Goal: Answer question/provide support: Share knowledge or assist other users

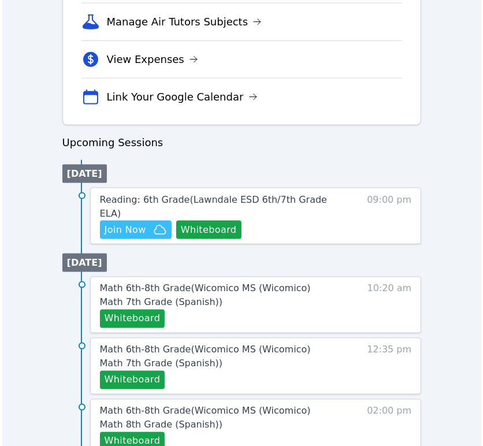
scroll to position [449, 0]
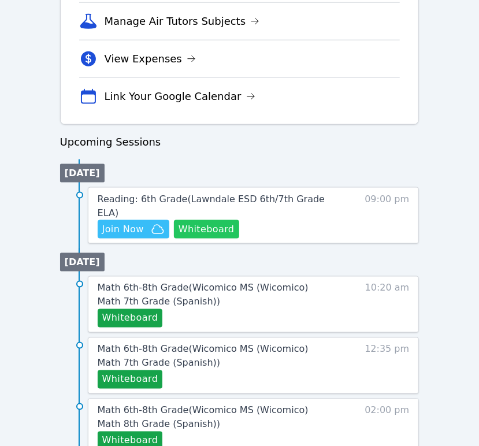
click at [217, 220] on button "Whiteboard" at bounding box center [206, 229] width 65 height 18
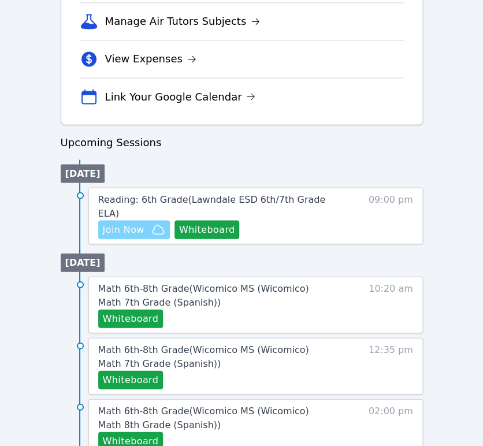
click at [153, 225] on icon "button" at bounding box center [159, 229] width 12 height 9
click at [304, 201] on span "Reading: 6th Grade ( Lawndale ESD 6th/7th Grade ELA )" at bounding box center [212, 206] width 228 height 25
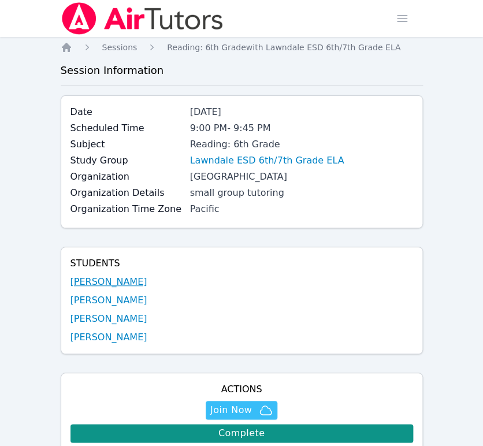
click at [116, 279] on link "Caleb Eugenio" at bounding box center [109, 282] width 77 height 14
click at [124, 299] on link "[PERSON_NAME]" at bounding box center [109, 301] width 77 height 14
click at [129, 322] on link "[PERSON_NAME]" at bounding box center [109, 319] width 77 height 14
click at [136, 340] on link "[PERSON_NAME]" at bounding box center [109, 338] width 77 height 14
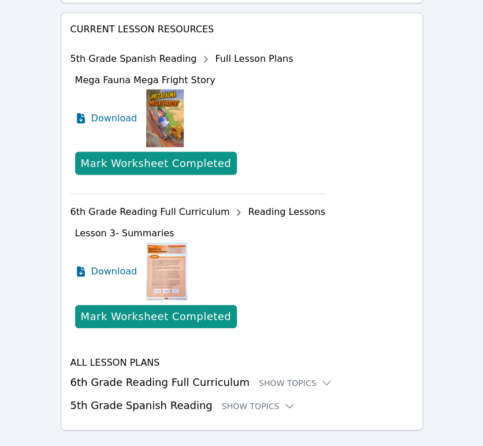
scroll to position [763, 0]
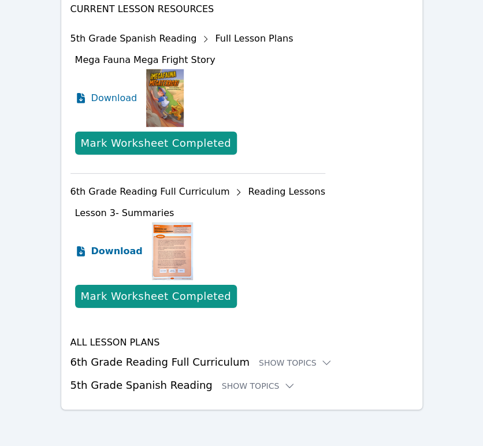
click at [103, 249] on span "Download" at bounding box center [116, 252] width 51 height 14
click at [269, 364] on div "Show Topics" at bounding box center [296, 363] width 74 height 12
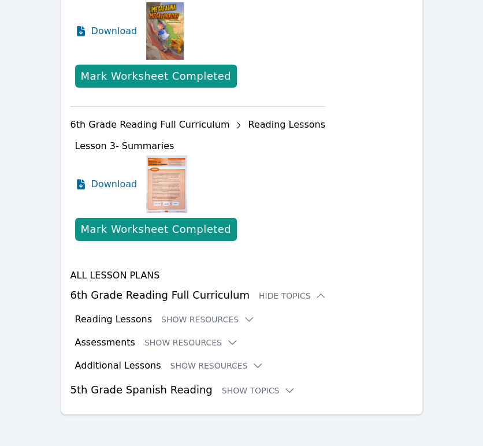
scroll to position [834, 0]
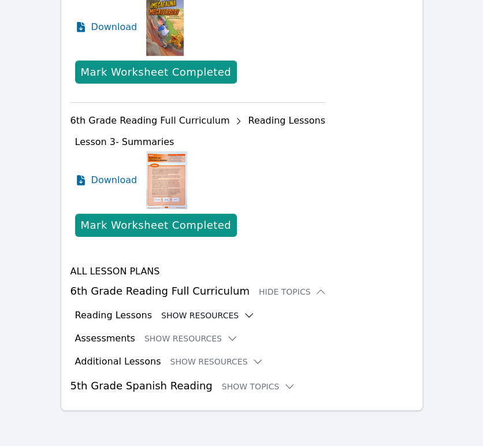
click at [201, 312] on button "Show Resources" at bounding box center [208, 316] width 94 height 12
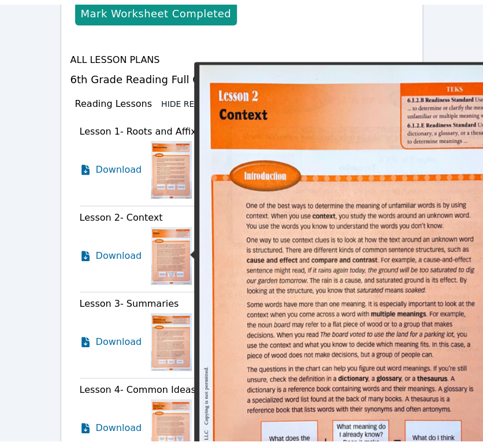
scroll to position [898, 0]
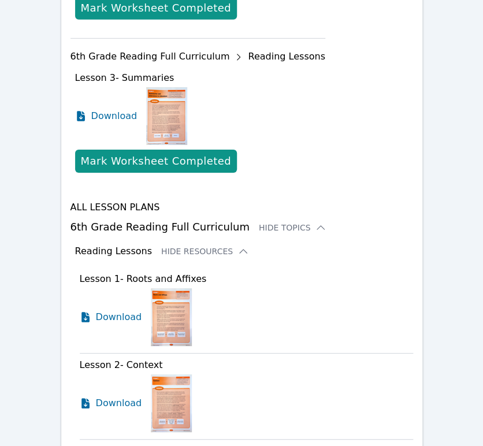
click at [203, 247] on button "Hide Resources" at bounding box center [205, 252] width 88 height 12
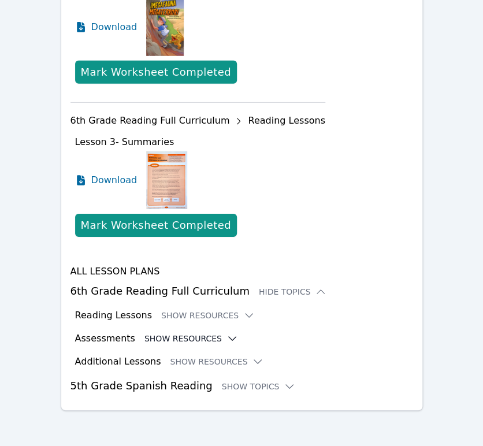
click at [205, 336] on button "Show Resources" at bounding box center [192, 339] width 94 height 12
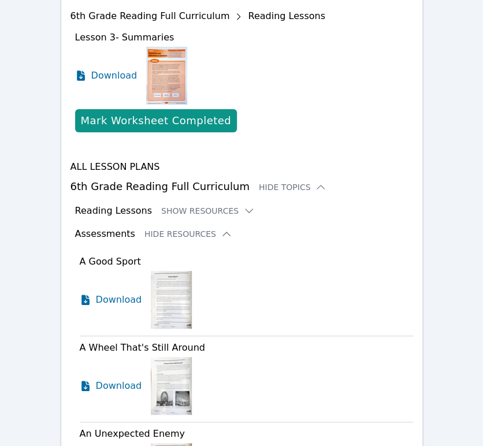
scroll to position [963, 0]
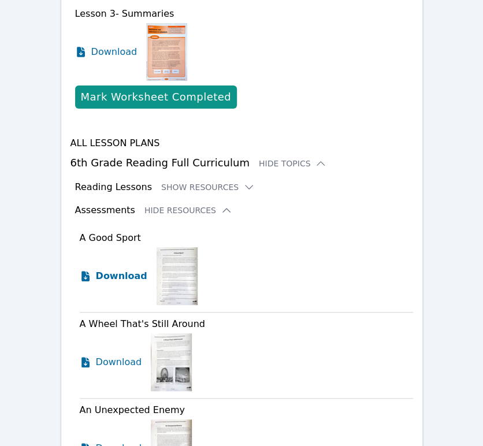
click at [130, 277] on span "Download" at bounding box center [121, 276] width 51 height 14
click at [168, 208] on button "Hide Resources" at bounding box center [189, 211] width 88 height 12
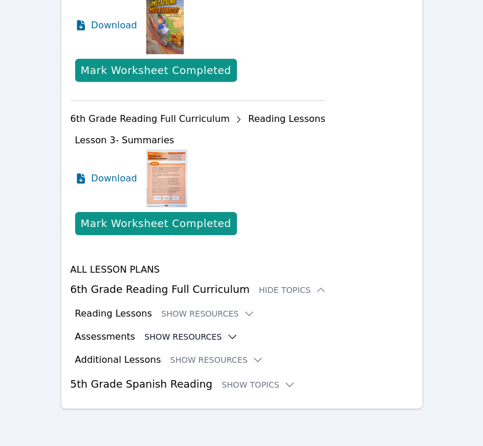
scroll to position [834, 0]
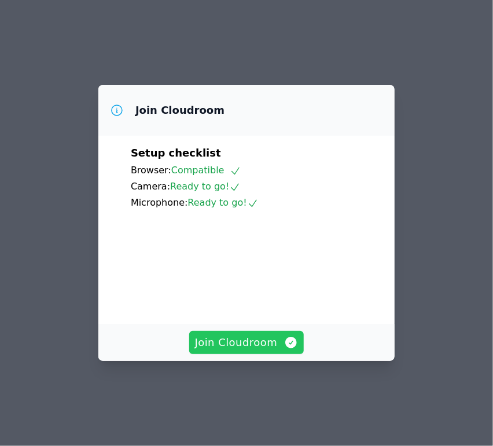
click at [227, 351] on span "Join Cloudroom" at bounding box center [246, 343] width 103 height 16
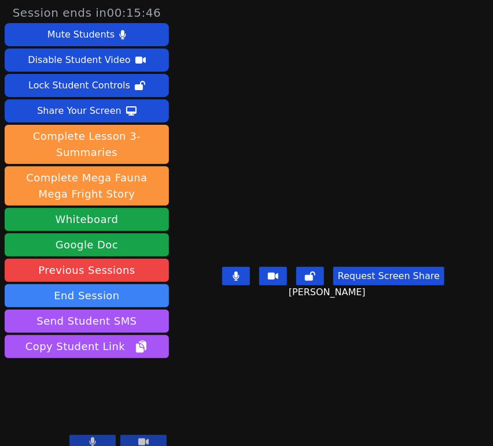
drag, startPoint x: 397, startPoint y: 161, endPoint x: 431, endPoint y: 157, distance: 34.3
click at [411, 160] on video at bounding box center [332, 200] width 173 height 125
drag, startPoint x: 478, startPoint y: 156, endPoint x: 584, endPoint y: 153, distance: 106.4
click at [492, 153] on html "Session ends in 00:15:46 Mute Students Disable Student Video Lock Student Contr…" at bounding box center [246, 223] width 493 height 446
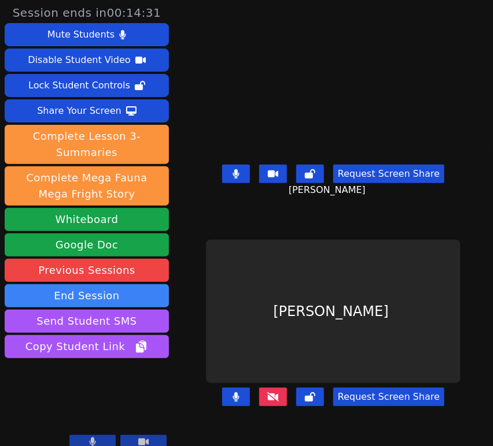
click at [277, 402] on button at bounding box center [273, 397] width 28 height 18
click at [301, 180] on button at bounding box center [310, 174] width 28 height 18
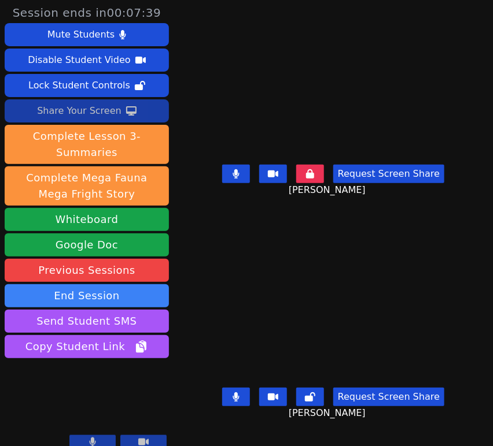
click at [91, 113] on div "Share Your Screen" at bounding box center [79, 111] width 84 height 18
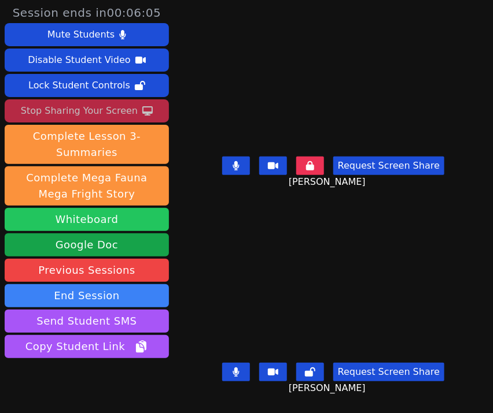
click at [78, 220] on button "Whiteboard" at bounding box center [87, 219] width 164 height 23
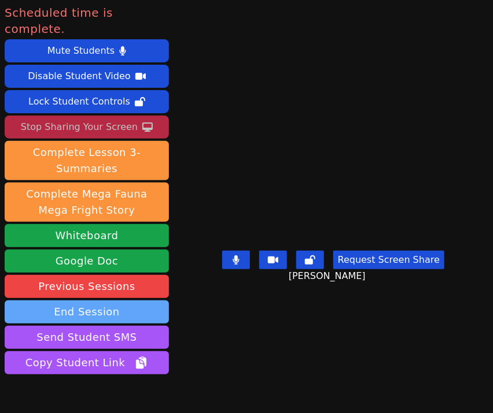
click at [129, 301] on button "End Session" at bounding box center [87, 312] width 164 height 23
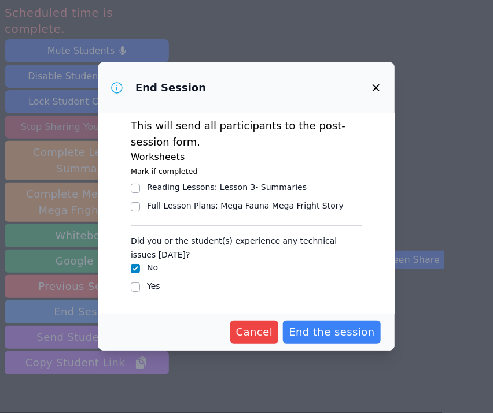
scroll to position [6, 0]
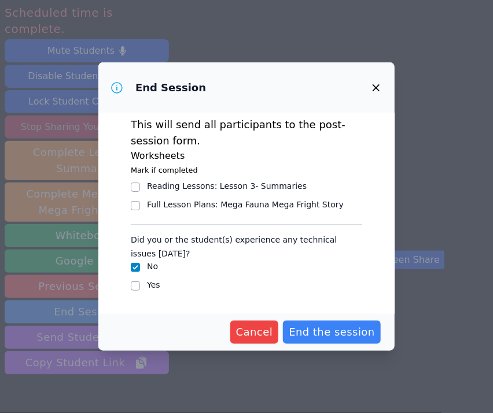
click at [156, 284] on label "Yes" at bounding box center [153, 284] width 13 height 9
click at [140, 284] on input "Yes" at bounding box center [135, 286] width 9 height 9
checkbox input "true"
checkbox input "false"
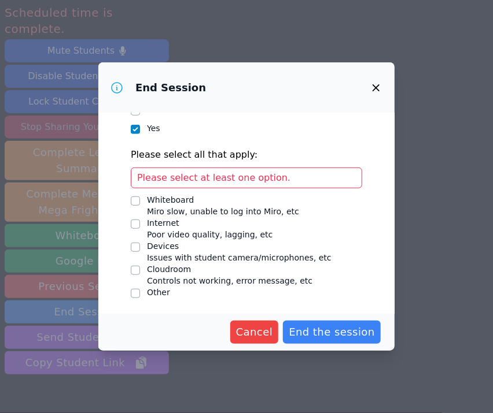
click at [172, 249] on div "Devices" at bounding box center [239, 246] width 184 height 12
click at [140, 249] on input "Devices Issues with student camera/microphones, etc" at bounding box center [135, 247] width 9 height 9
checkbox input "true"
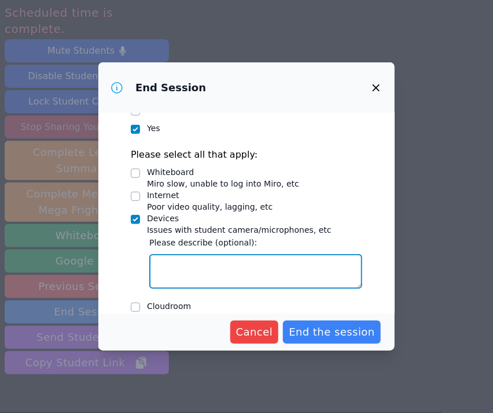
click at [203, 261] on textarea "Devices Issues with student camera/microphones, etc" at bounding box center [255, 271] width 213 height 35
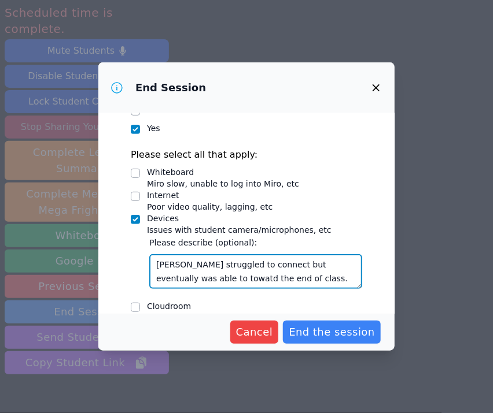
click at [188, 273] on textarea "Alexis struggled to connect but eventually was able to towatd the end of class." at bounding box center [255, 271] width 213 height 35
click at [190, 275] on textarea "Alexis struggled to connect but eventually was able to toward the end of class." at bounding box center [255, 271] width 213 height 35
click at [275, 278] on textarea "[PERSON_NAME] struggled to connect but eventually was able to towards the end o…" at bounding box center [255, 271] width 213 height 35
click at [277, 277] on textarea "[PERSON_NAME] struggled to connect but eventually was able to towards the end o…" at bounding box center [255, 271] width 213 height 35
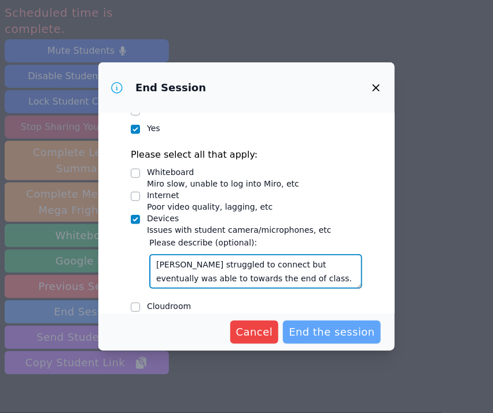
type textarea "[PERSON_NAME] struggled to connect but eventually was able to towards the end o…"
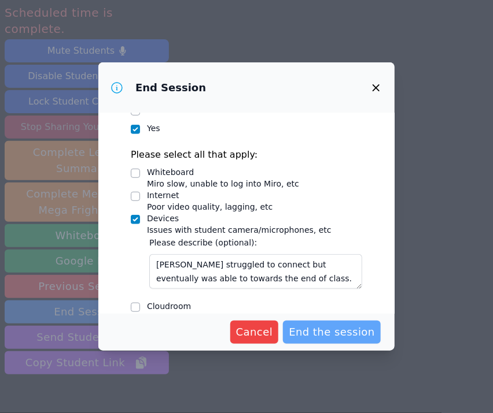
click at [312, 322] on button "End the session" at bounding box center [332, 332] width 98 height 23
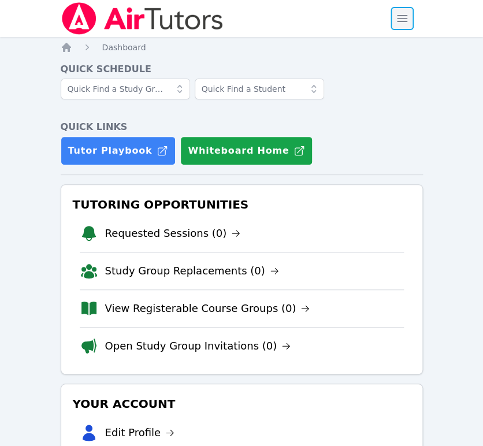
click at [412, 25] on span "button" at bounding box center [402, 18] width 25 height 25
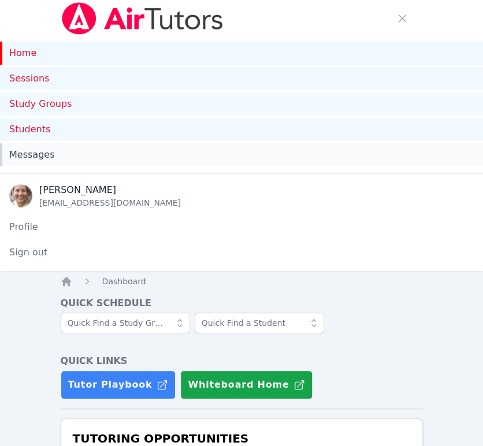
click at [35, 151] on span "Messages" at bounding box center [31, 155] width 45 height 14
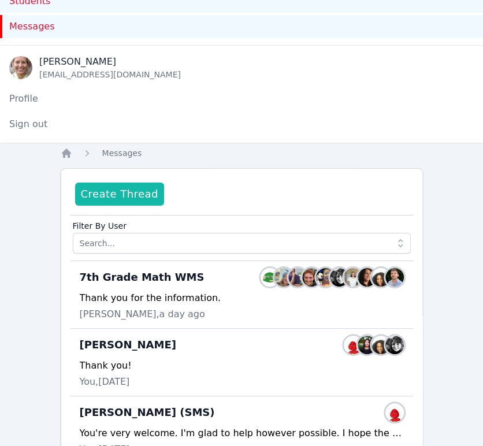
click at [123, 190] on button "Create Thread" at bounding box center [119, 194] width 89 height 23
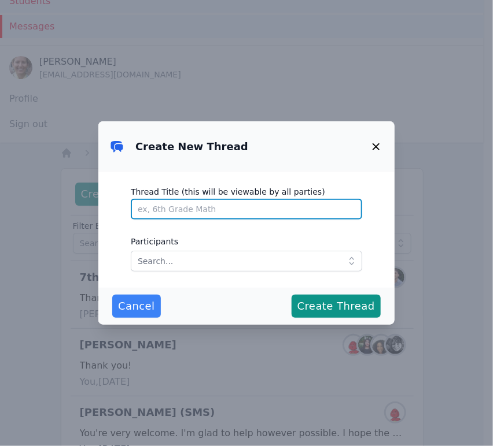
click at [190, 210] on input "Thread Title (this will be viewable by all parties)" at bounding box center [246, 209] width 231 height 21
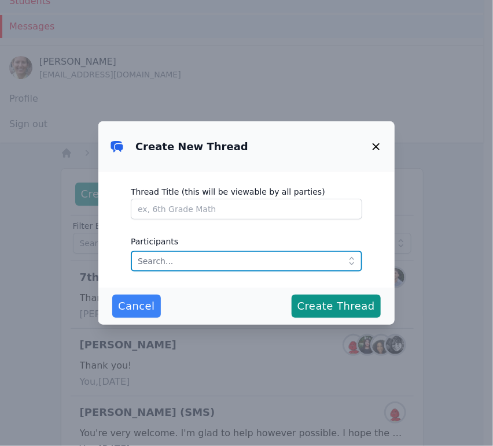
click at [221, 262] on input "text" at bounding box center [246, 261] width 231 height 21
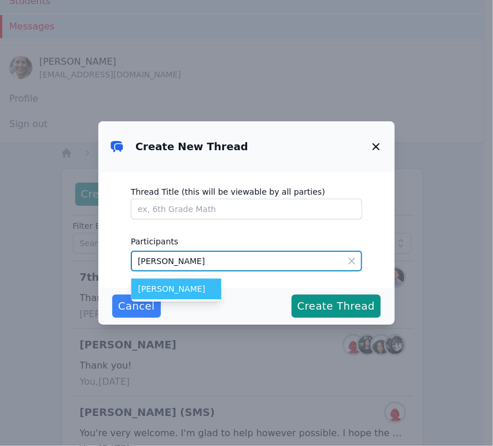
type input "caleb"
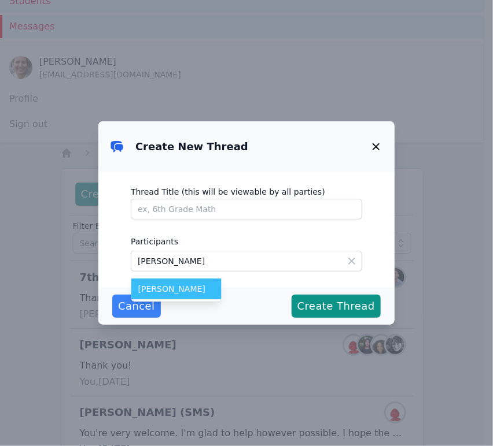
click at [182, 292] on span "Caleb Eugenio" at bounding box center [176, 289] width 76 height 12
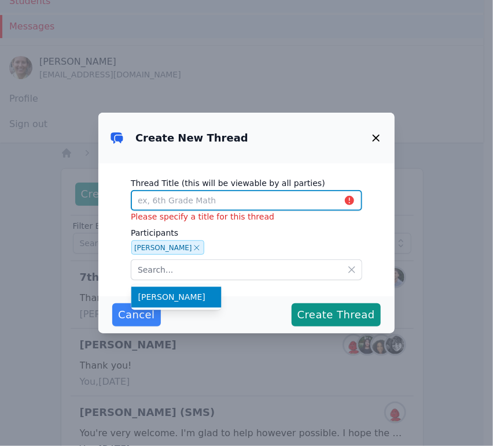
click at [226, 199] on input "Thread Title (this will be viewable by all parties)" at bounding box center [246, 200] width 231 height 21
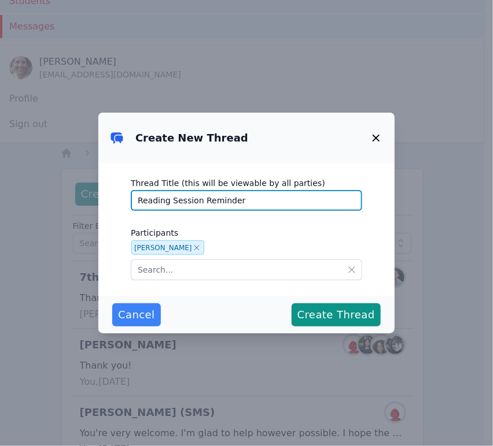
type input "Reading Session Reminder"
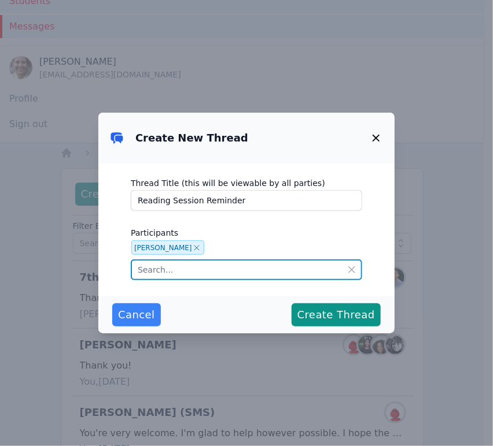
click at [200, 269] on input "text" at bounding box center [246, 270] width 231 height 21
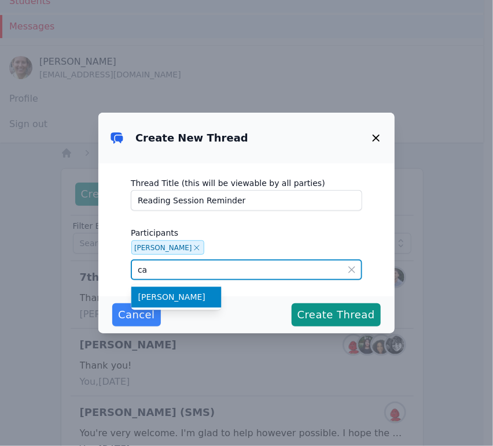
type input "c"
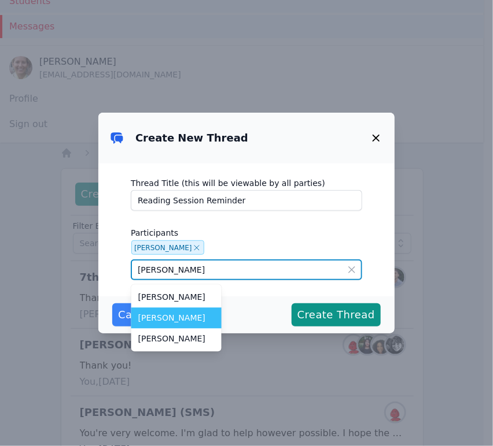
type input "Javier"
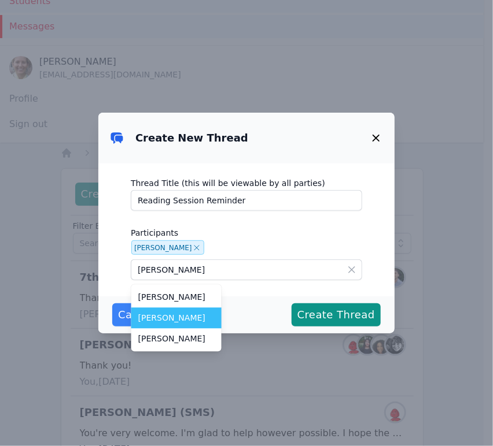
click at [195, 315] on span "Javier Franco Romero" at bounding box center [176, 319] width 76 height 12
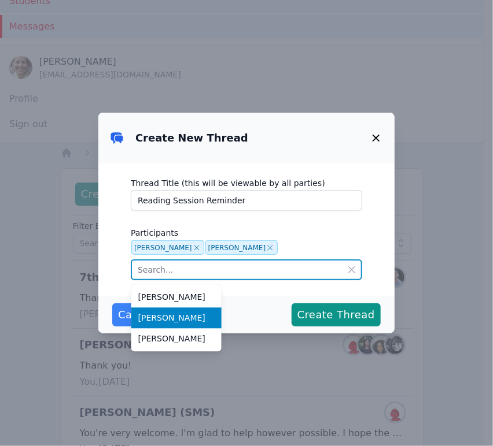
click at [210, 267] on input "text" at bounding box center [246, 270] width 231 height 21
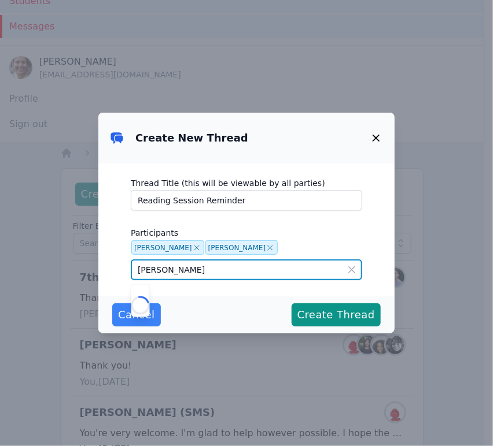
type input "J"
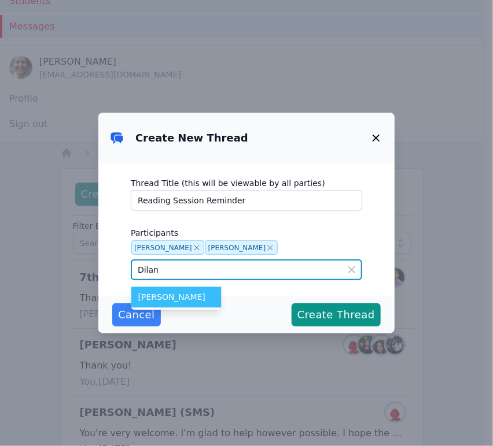
type input "Dilan"
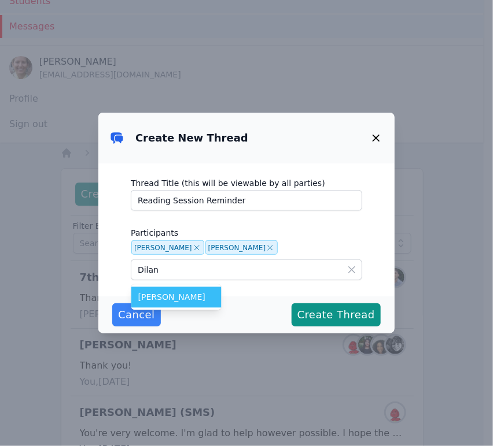
click at [202, 294] on span "Dilan Lopez Martinez" at bounding box center [176, 298] width 76 height 12
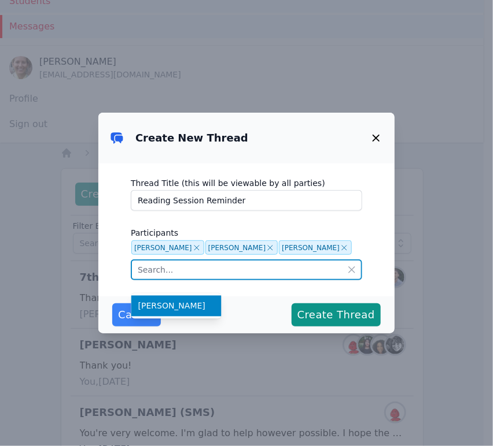
click at [206, 278] on input "text" at bounding box center [246, 270] width 231 height 21
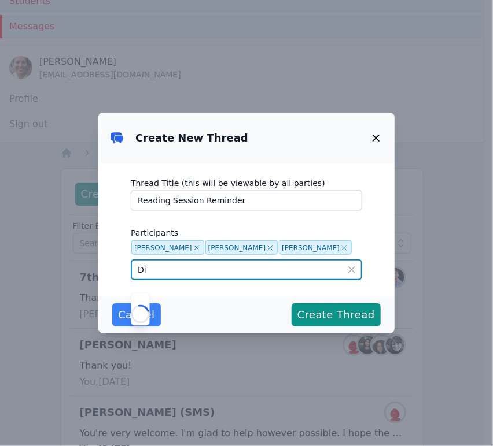
type input "D"
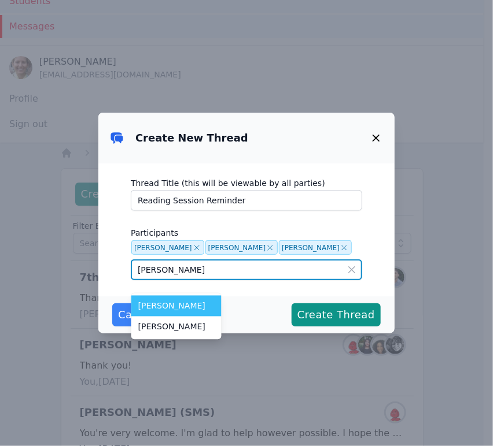
type input "[PERSON_NAME]"
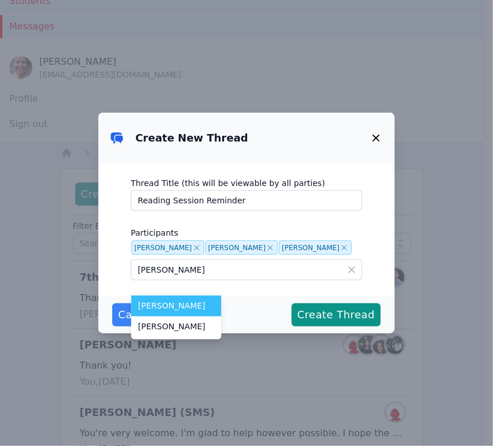
click at [206, 301] on span "Alexis Morales Cobon" at bounding box center [176, 307] width 76 height 12
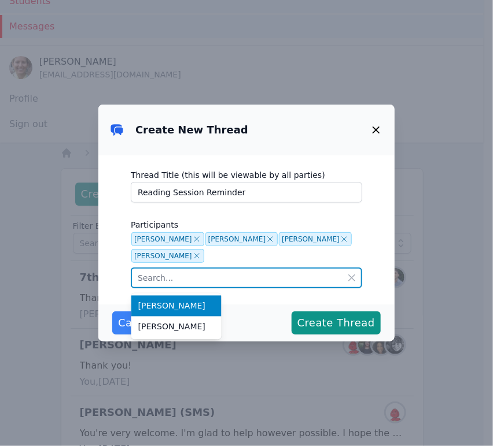
click at [213, 282] on input "text" at bounding box center [246, 278] width 231 height 21
type input "[PERSON_NAME]"
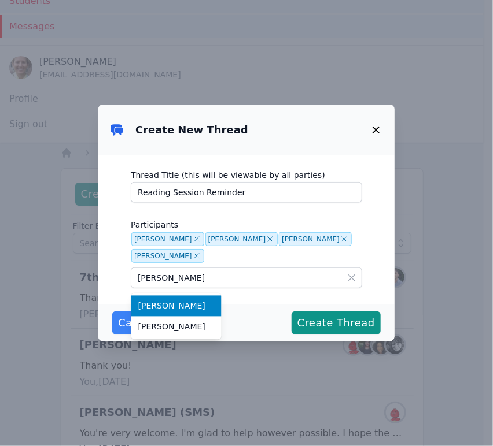
click at [346, 276] on icon at bounding box center [352, 278] width 12 height 12
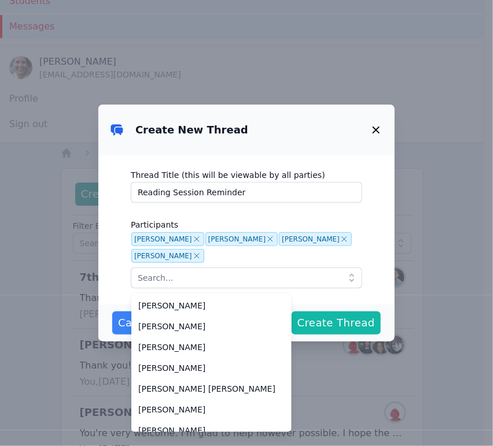
click at [339, 321] on span "Create Thread" at bounding box center [335, 323] width 77 height 16
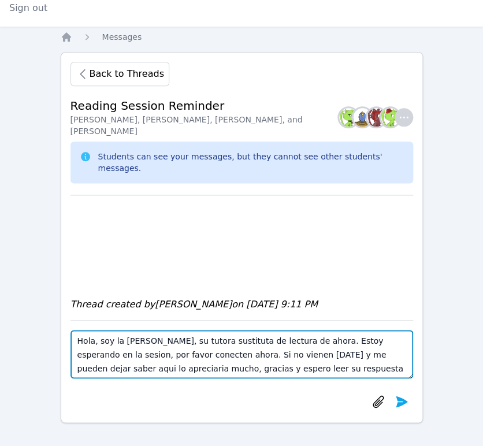
type textarea "Hola, soy la Sra. Diana Andrade, su tutora sustituta de lectura de ahora. Estoy…"
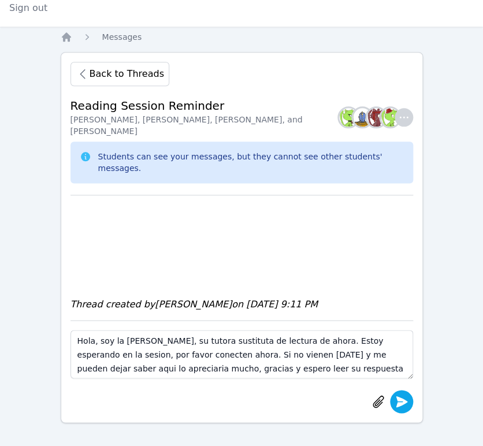
click at [402, 402] on icon "submit" at bounding box center [402, 402] width 14 height 14
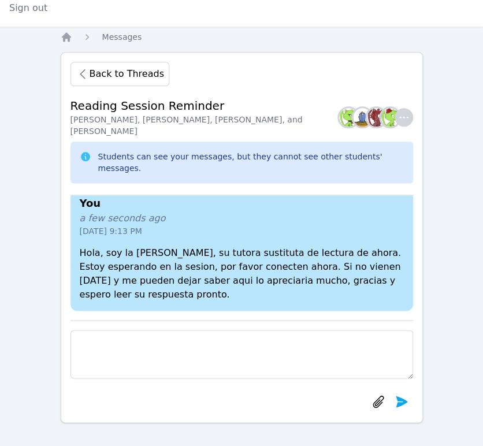
click at [406, 122] on icon "button" at bounding box center [404, 117] width 14 height 14
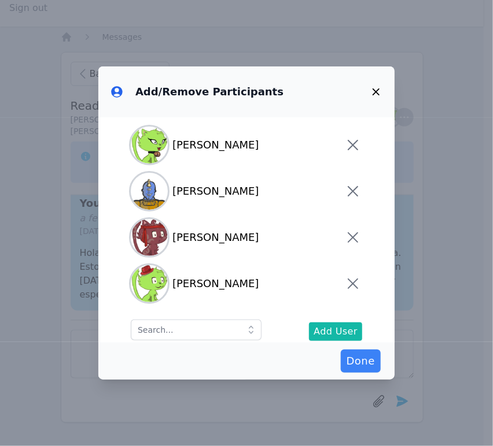
click at [309, 330] on button "Add User" at bounding box center [335, 332] width 53 height 18
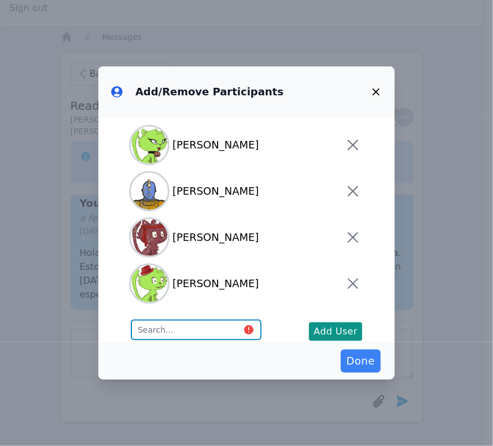
click at [202, 333] on input "text" at bounding box center [196, 330] width 131 height 21
type input "l"
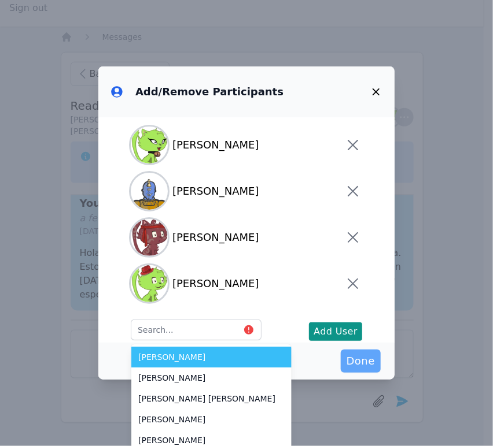
click at [359, 356] on span "Done" at bounding box center [360, 361] width 28 height 16
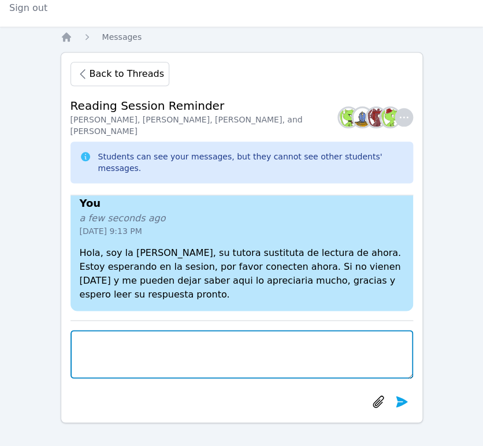
click at [142, 339] on textarea at bounding box center [242, 354] width 343 height 49
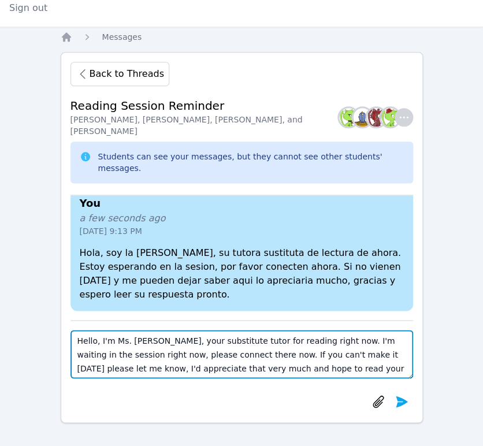
click at [402, 360] on textarea "Hello, I'm Ms. Diana Andrade, your substitute tutor for reading right now. I'm …" at bounding box center [242, 354] width 343 height 49
type textarea "Hello, I'm Ms. Diana Andrade, your substitute tutor for reading right now. I'm …"
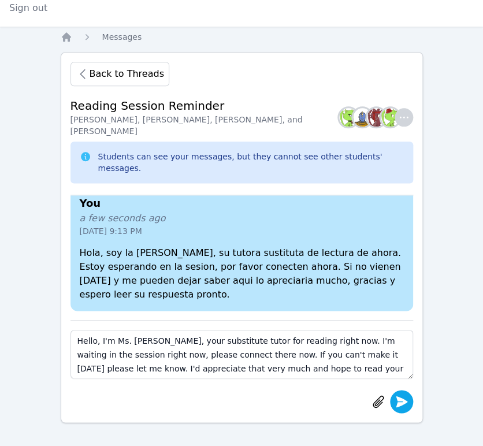
click at [399, 401] on icon "submit" at bounding box center [402, 402] width 14 height 14
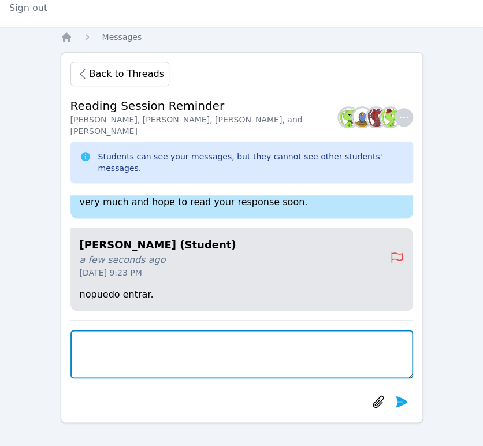
click at [163, 336] on textarea at bounding box center [242, 354] width 343 height 49
click at [166, 336] on textarea "Hola Alexis" at bounding box center [242, 354] width 343 height 49
type textarea "Hola Alexis"
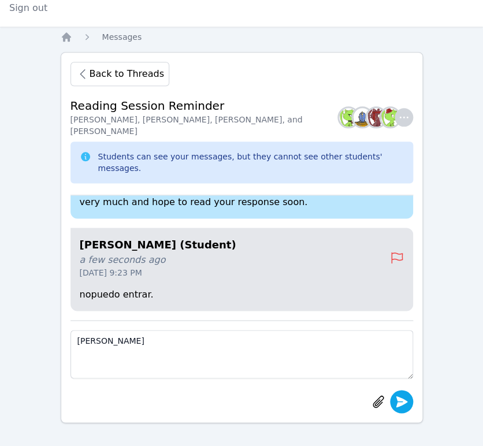
click at [397, 402] on icon "submit" at bounding box center [402, 402] width 14 height 14
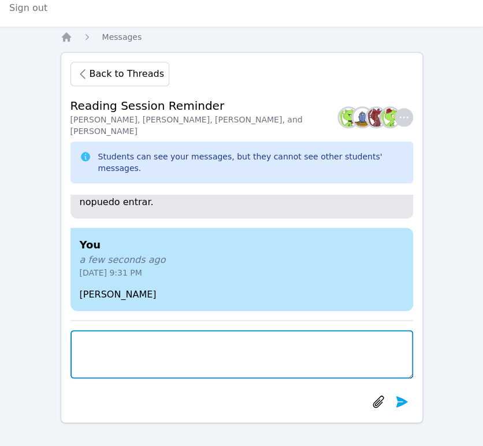
click at [282, 352] on textarea at bounding box center [242, 354] width 343 height 49
type textarea "Gracias por responder"
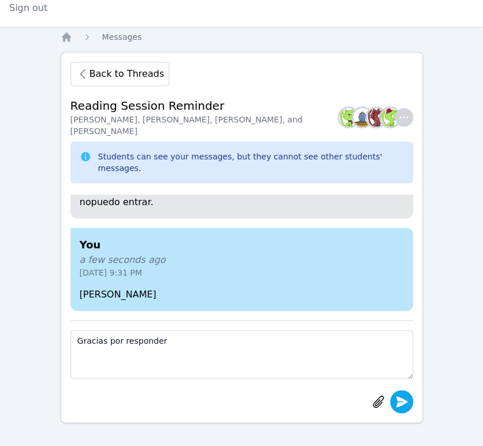
click at [402, 401] on icon "submit" at bounding box center [402, 402] width 14 height 14
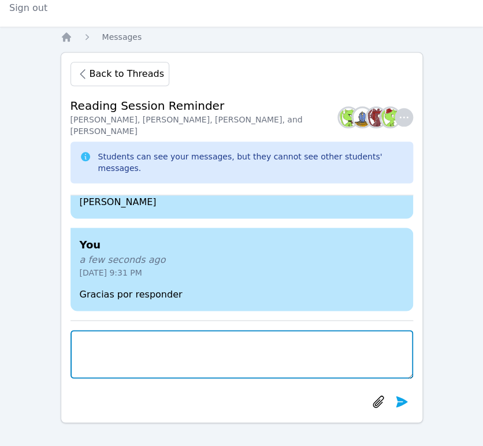
click at [124, 349] on textarea at bounding box center [242, 354] width 343 height 49
type textarea "Te veo en el cuarto nube"
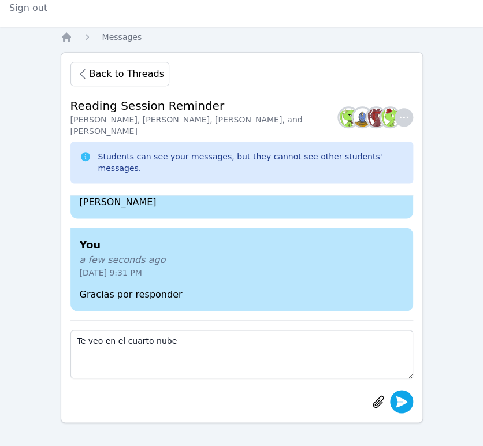
click at [409, 401] on button "submit" at bounding box center [401, 401] width 23 height 23
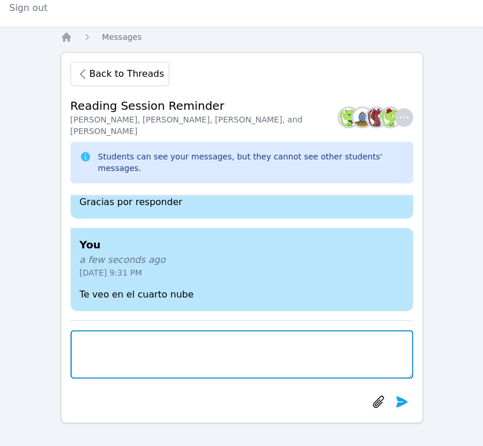
click at [161, 339] on textarea at bounding box center [242, 354] width 343 height 49
type textarea "Me escuchas?"
click at [403, 405] on icon "submit" at bounding box center [402, 402] width 14 height 14
click at [112, 349] on textarea at bounding box center [242, 354] width 343 height 49
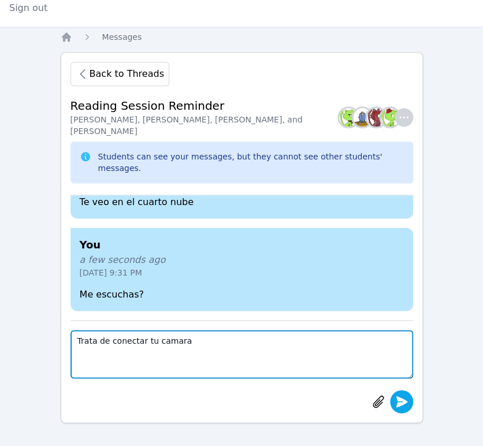
type textarea "Trata de conectar tu camara"
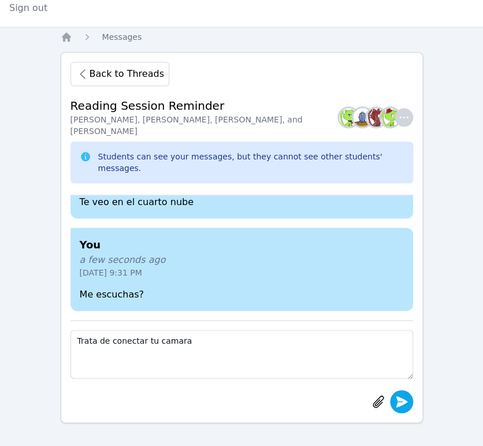
click at [402, 408] on icon "submit" at bounding box center [402, 402] width 14 height 14
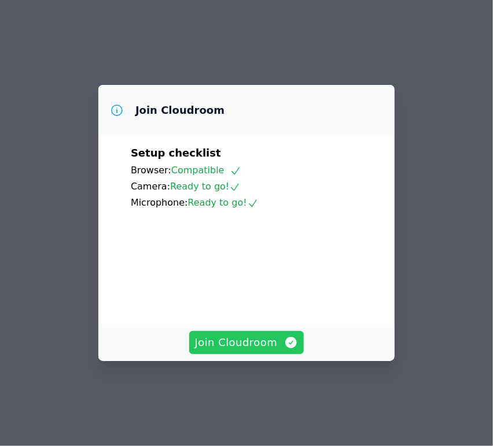
click at [267, 353] on button "Join Cloudroom" at bounding box center [246, 342] width 115 height 23
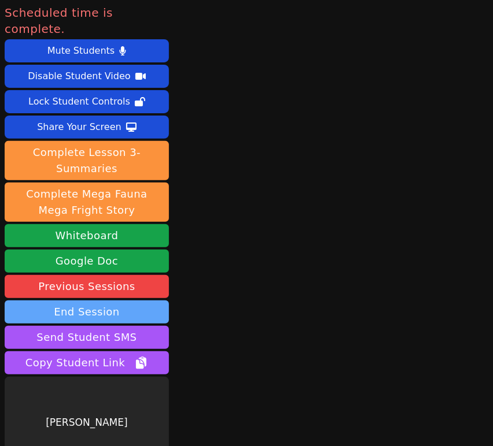
click at [116, 301] on button "End Session" at bounding box center [87, 312] width 164 height 23
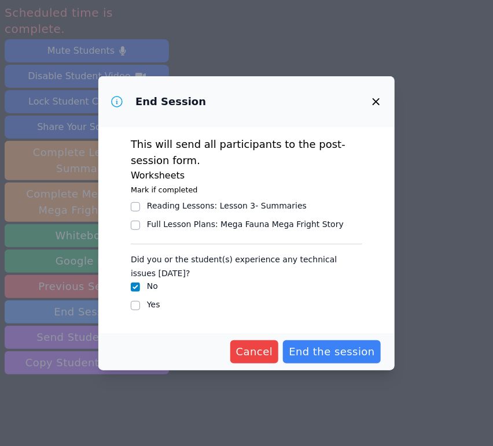
click at [143, 306] on div "Yes" at bounding box center [246, 306] width 231 height 14
click at [153, 305] on label "Yes" at bounding box center [153, 304] width 13 height 9
click at [140, 305] on input "Yes" at bounding box center [135, 305] width 9 height 9
checkbox input "true"
checkbox input "false"
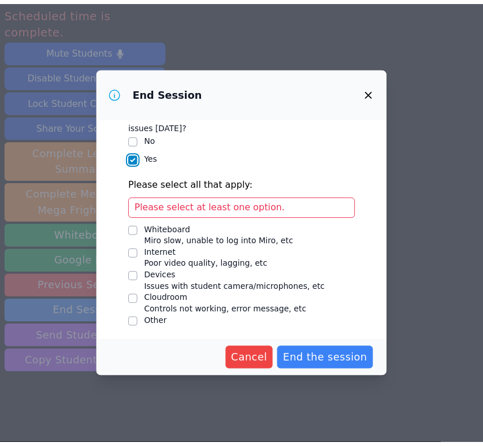
scroll to position [139, 0]
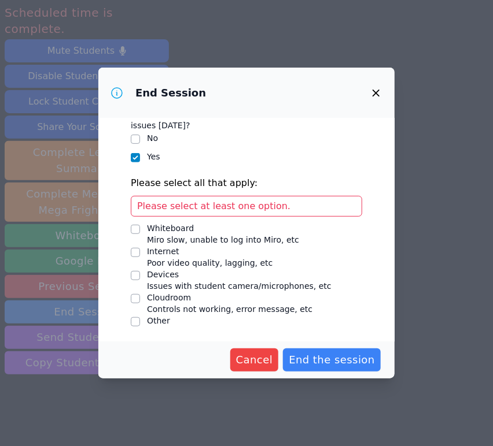
click at [170, 277] on div "Devices" at bounding box center [239, 275] width 184 height 12
click at [140, 277] on input "Devices Issues with student camera/microphones, etc" at bounding box center [135, 275] width 9 height 9
checkbox input "true"
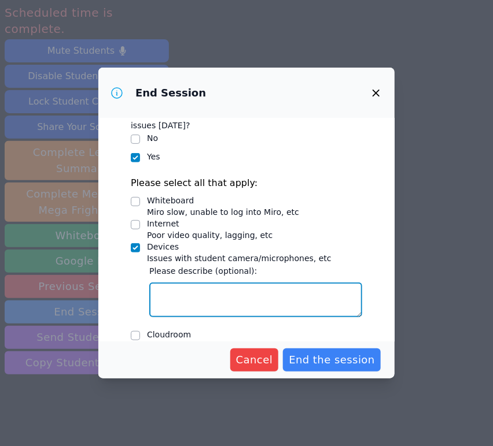
click at [193, 301] on textarea "Devices Issues with student camera/microphones, etc" at bounding box center [255, 300] width 213 height 35
paste textarea "[PERSON_NAME] struggled to connect but eventually was able to towards the end o…"
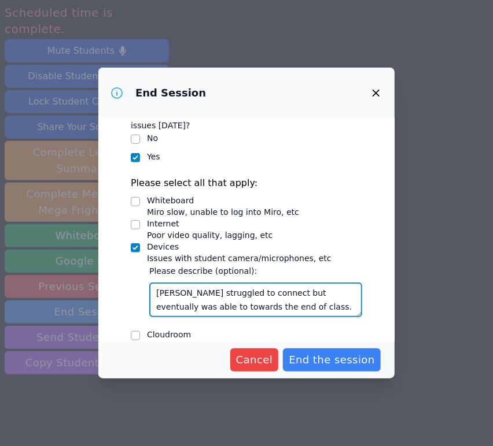
type textarea "[PERSON_NAME] struggled to connect but eventually was able to towards the end o…"
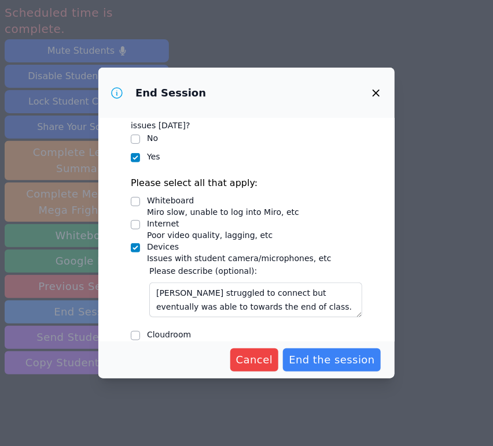
click at [334, 353] on span "End the session" at bounding box center [331, 360] width 86 height 16
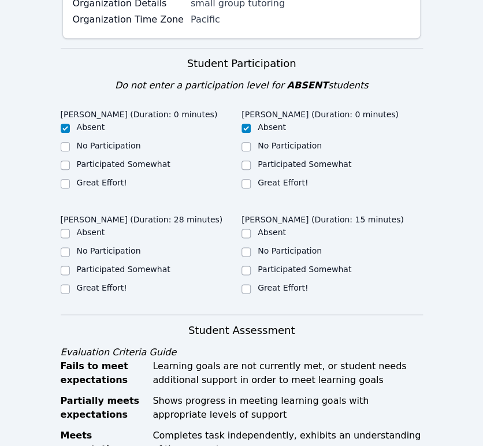
scroll to position [257, 0]
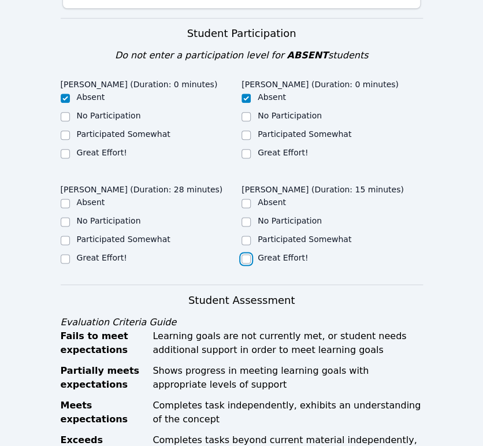
click at [246, 254] on input "Great Effort!" at bounding box center [246, 258] width 9 height 9
checkbox input "true"
click at [106, 253] on label "Great Effort!" at bounding box center [102, 257] width 50 height 9
click at [70, 254] on input "Great Effort!" at bounding box center [65, 258] width 9 height 9
checkbox input "true"
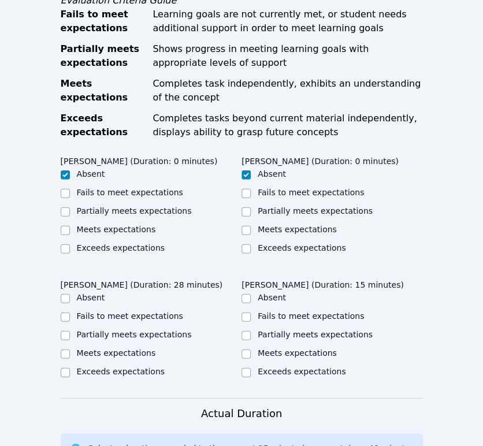
scroll to position [706, 0]
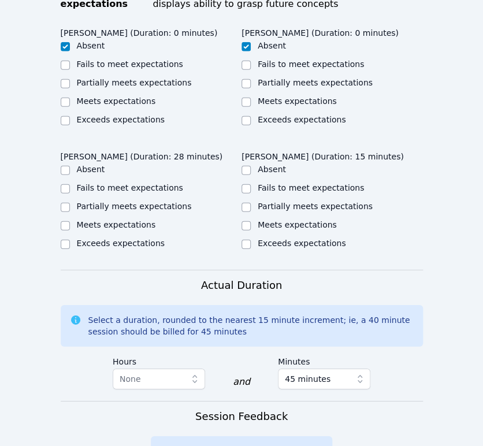
click at [143, 202] on label "Partially meets expectations" at bounding box center [134, 206] width 115 height 9
click at [70, 203] on input "Partially meets expectations" at bounding box center [65, 207] width 9 height 9
checkbox input "true"
click at [245, 203] on input "Partially meets expectations" at bounding box center [246, 207] width 9 height 9
checkbox input "true"
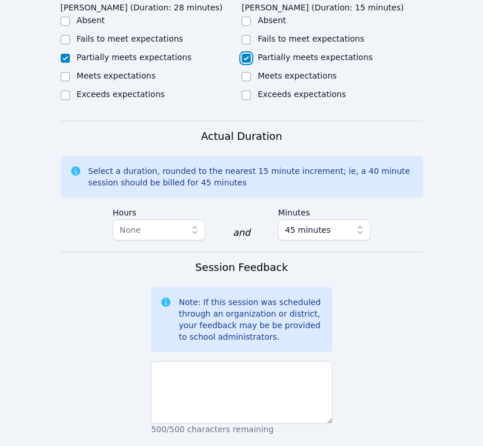
scroll to position [963, 0]
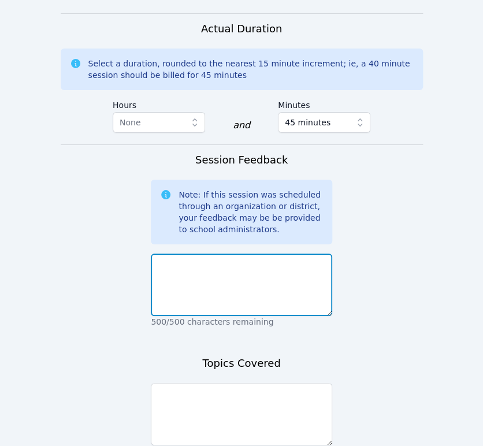
click at [256, 272] on textarea at bounding box center [242, 285] width 182 height 62
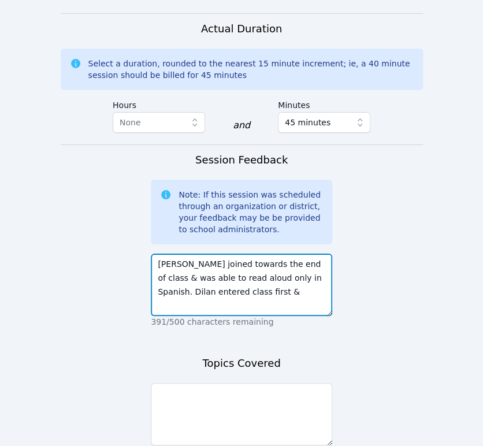
click at [282, 284] on textarea "[PERSON_NAME] joined towards the end of class & was able to read aloud only in …" at bounding box center [242, 285] width 182 height 62
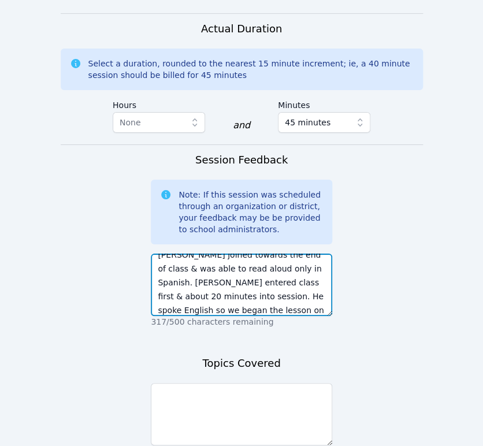
click at [278, 296] on textarea "[PERSON_NAME] joined towards the end of class & was able to read aloud only in …" at bounding box center [242, 285] width 182 height 62
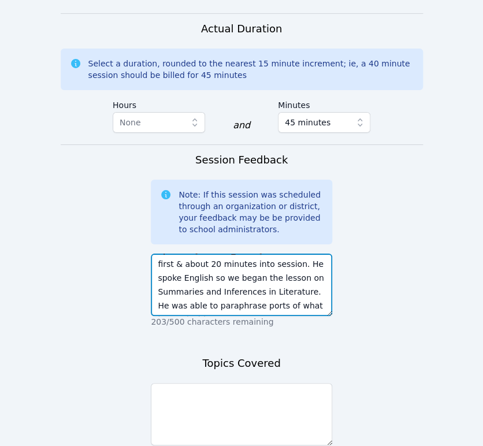
scroll to position [51, 0]
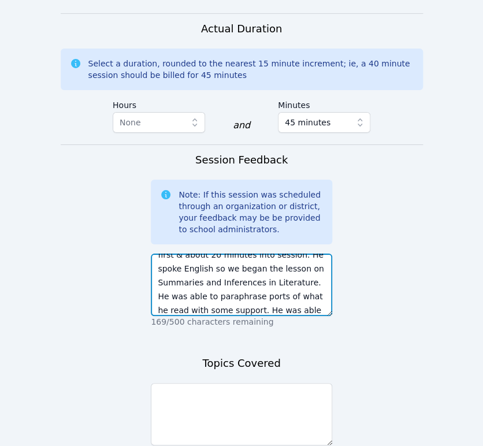
click at [200, 299] on textarea "[PERSON_NAME] joined towards the end of class & was able to read aloud only in …" at bounding box center [242, 285] width 182 height 62
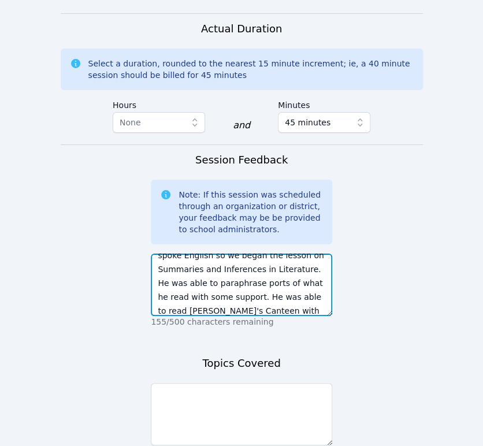
scroll to position [69, 0]
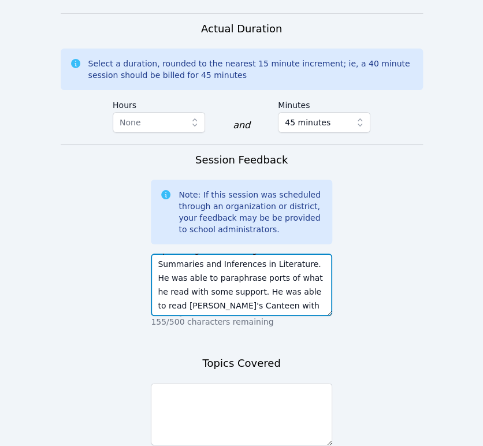
click at [278, 290] on textarea "[PERSON_NAME] joined towards the end of class & was able to read aloud only in …" at bounding box center [242, 285] width 182 height 62
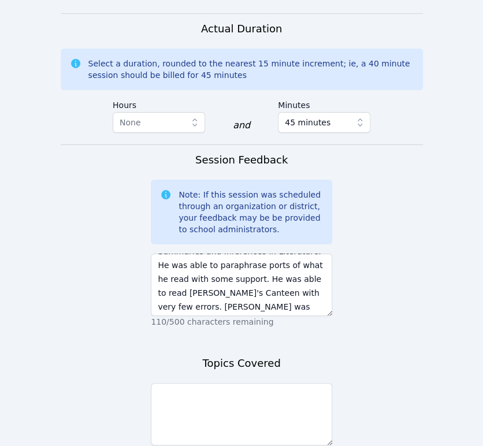
scroll to position [83, 0]
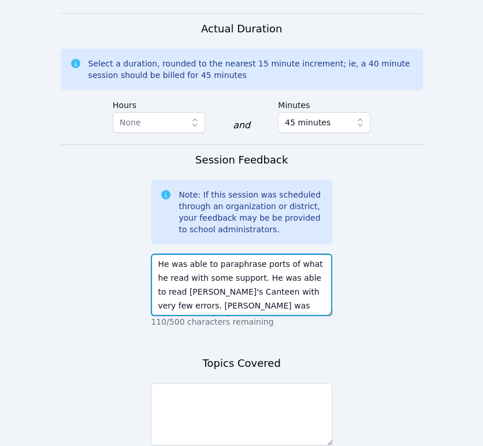
click at [288, 290] on textarea "[PERSON_NAME] joined towards the end of class & was able to read aloud only in …" at bounding box center [242, 285] width 182 height 62
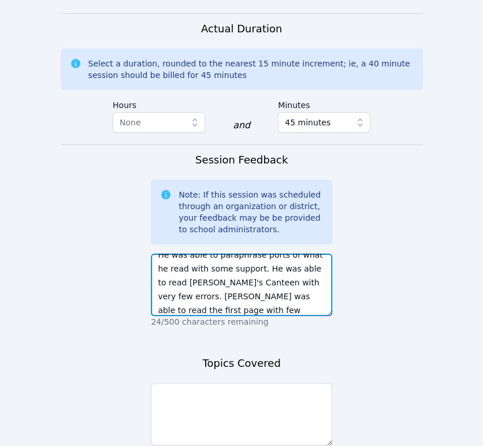
scroll to position [106, 0]
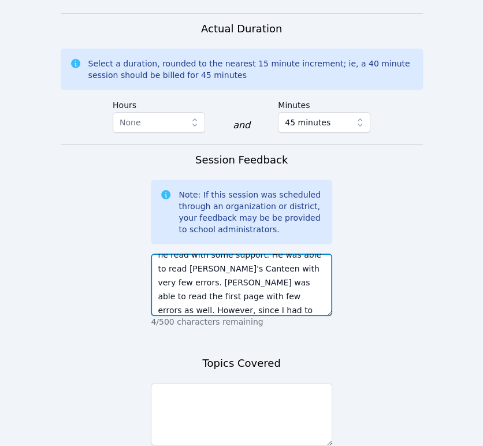
click at [273, 275] on textarea "[PERSON_NAME] joined towards the end of class & was able to read aloud only in …" at bounding box center [242, 285] width 182 height 62
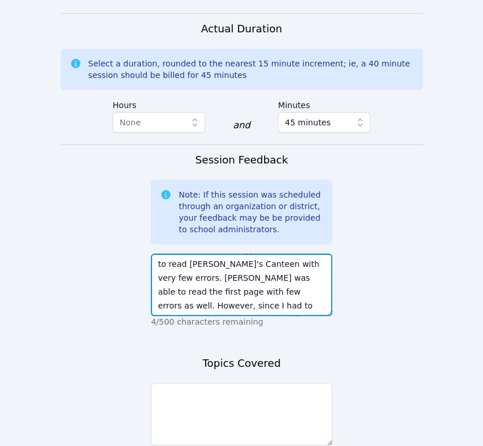
drag, startPoint x: 275, startPoint y: 271, endPoint x: 298, endPoint y: 314, distance: 48.9
click at [298, 314] on div "[PERSON_NAME] joined towards the end of class & was able to read aloud only in …" at bounding box center [242, 288] width 182 height 79
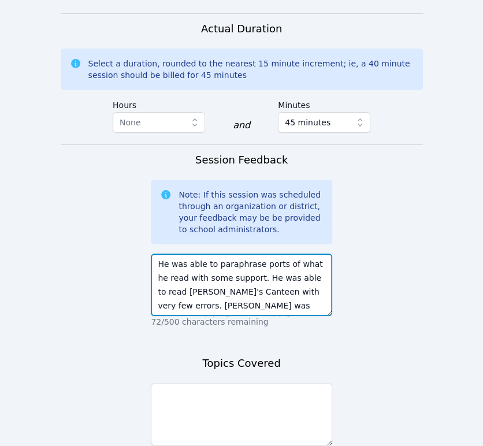
scroll to position [97, 0]
type textarea "[PERSON_NAME] joined towards the end of class & was able to read aloud only in …"
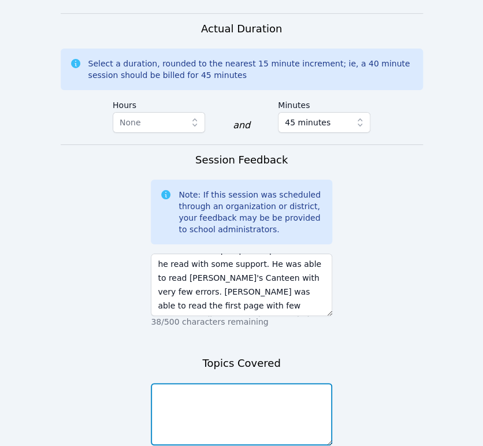
click at [280, 400] on textarea at bounding box center [242, 414] width 182 height 62
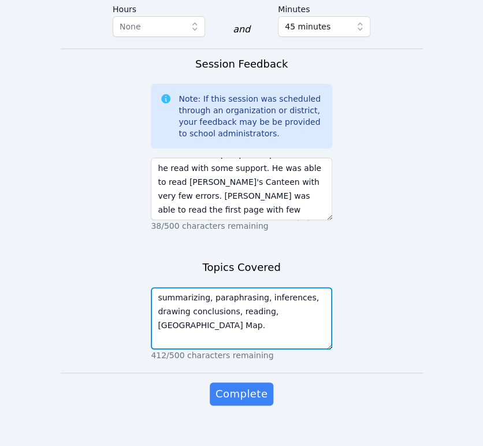
scroll to position [1061, 0]
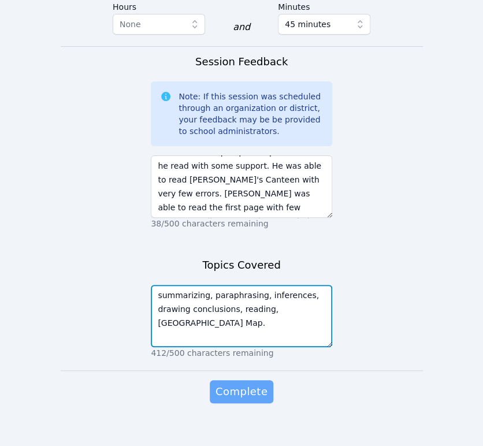
type textarea "summarizing, paraphrasing, inferences, drawing conclusions, reading, [GEOGRAPHI…"
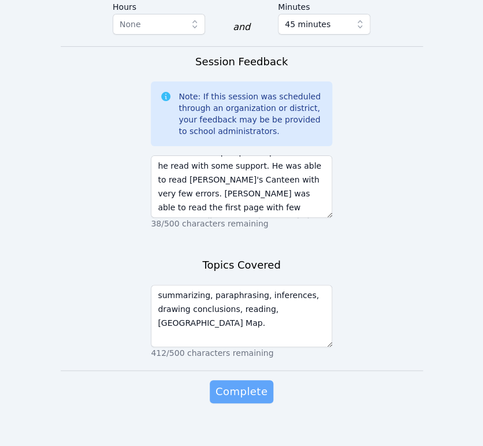
click at [247, 384] on span "Complete" at bounding box center [242, 392] width 52 height 16
